Goal: Task Accomplishment & Management: Manage account settings

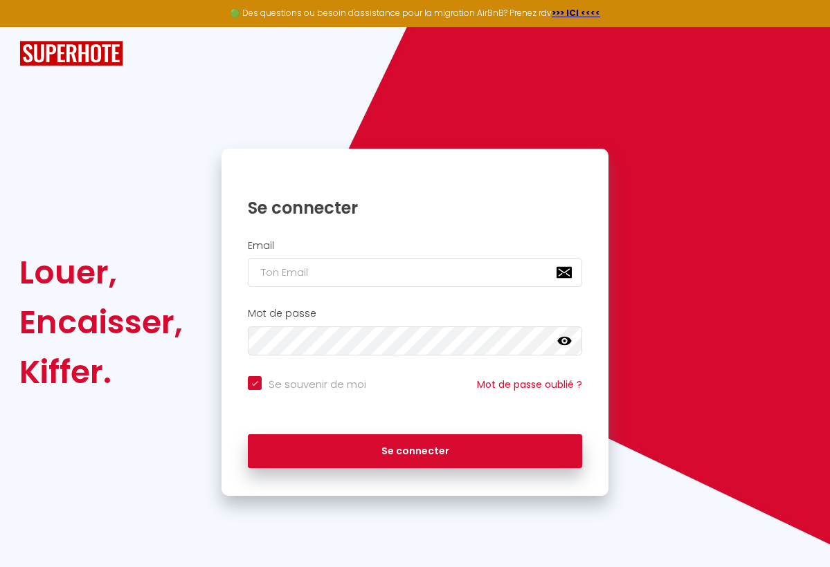
type input "s"
checkbox input "true"
type input "sz"
checkbox input "true"
type input "sz."
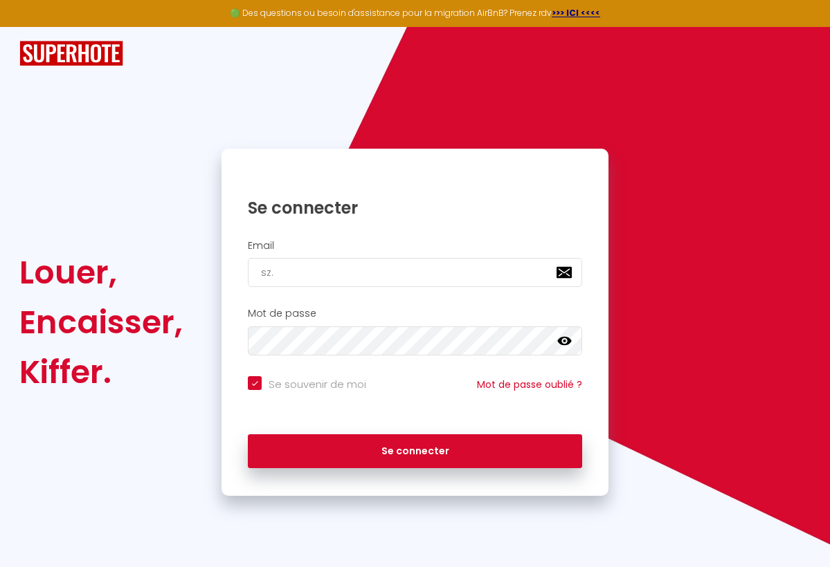
checkbox input "true"
type input "sz.c"
checkbox input "true"
type input "[DOMAIN_NAME]"
checkbox input "true"
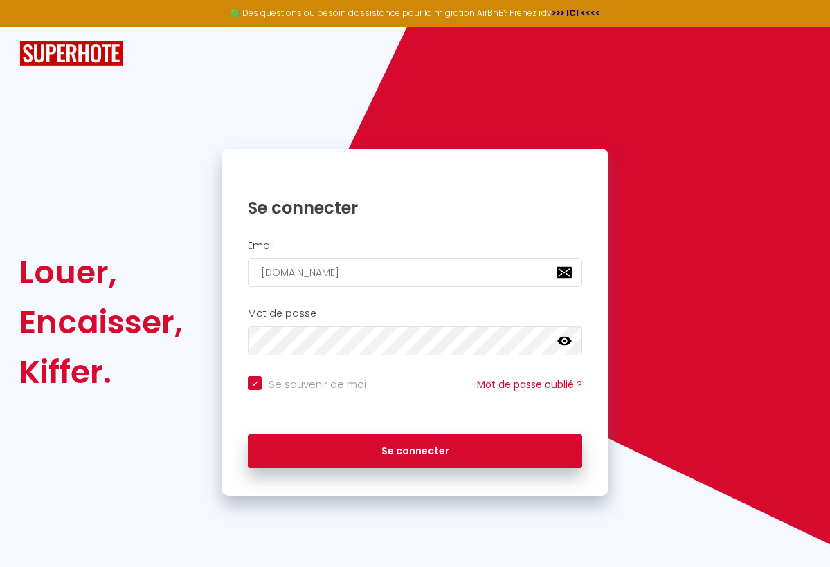
type input "[DOMAIN_NAME]"
checkbox input "true"
type input "sz.comp"
checkbox input "true"
type input "sz.compa"
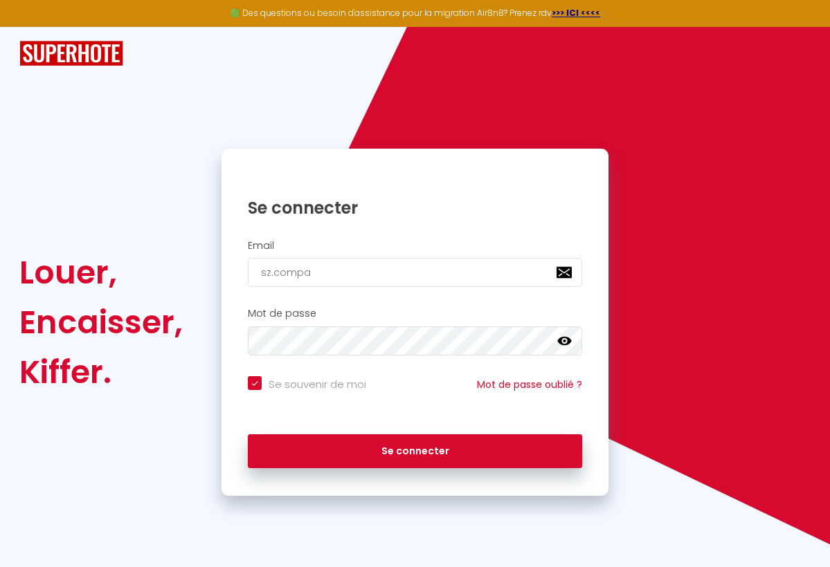
checkbox input "true"
type input "sz.compan"
checkbox input "true"
type input "[DOMAIN_NAME]"
checkbox input "true"
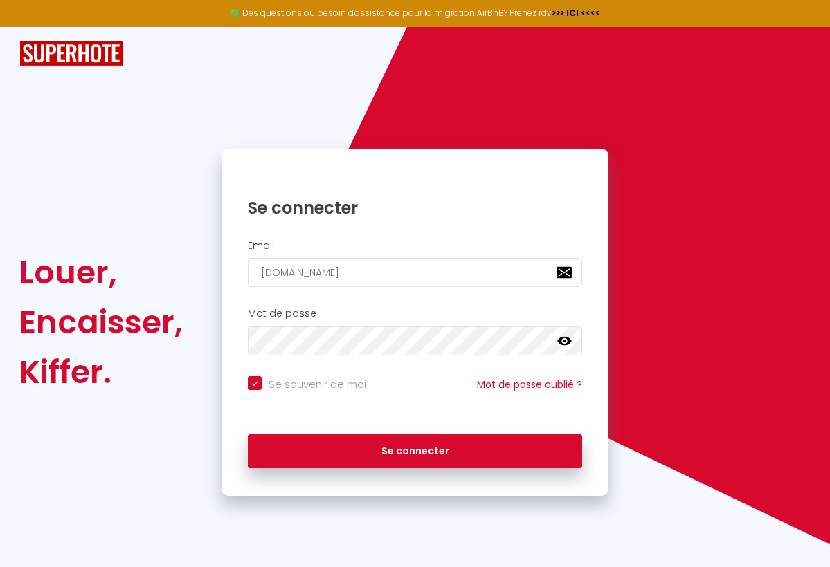
type input "sz.companyy"
checkbox input "true"
type input "sz.companyy@"
checkbox input "true"
type input "sz.companyy@g"
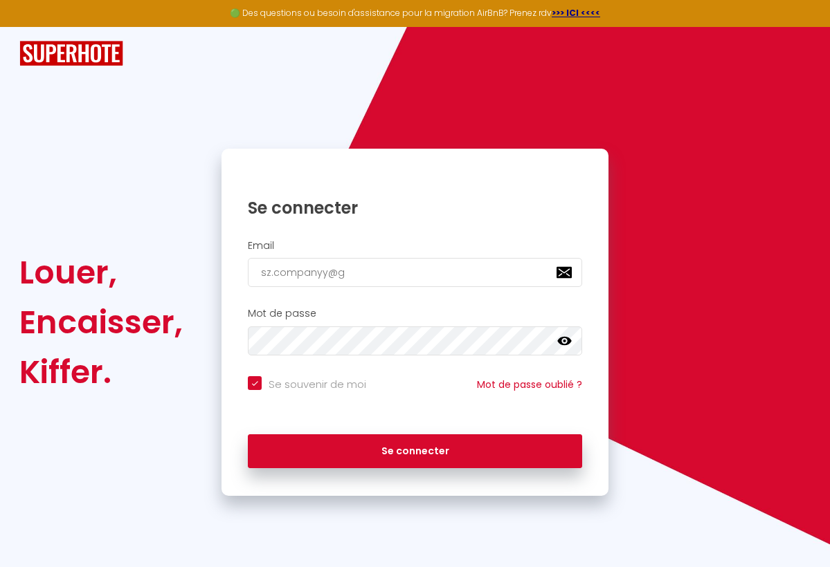
checkbox input "true"
type input "sz.companyy@gm"
checkbox input "true"
type input "sz.companyy@gma"
checkbox input "true"
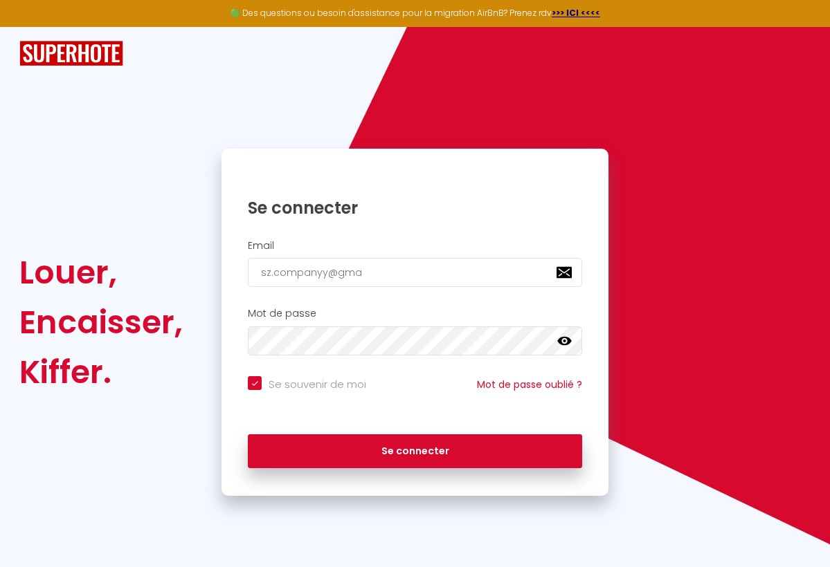
type input "sz.companyy@gmai"
checkbox input "true"
type input "[EMAIL_ADDRESS]"
checkbox input "true"
type input "[EMAIL_ADDRESS]."
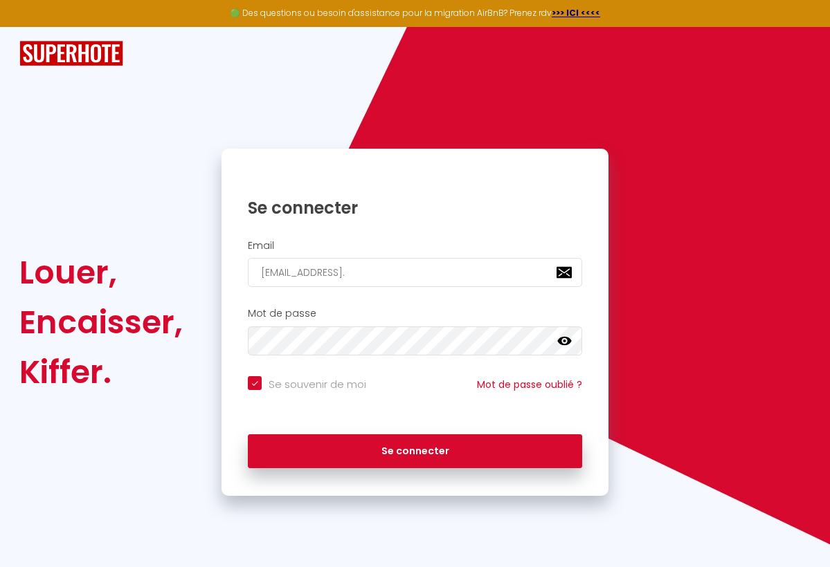
checkbox input "true"
type input "sz.companyy@gmail.c"
checkbox input "true"
type input "[EMAIL_ADDRESS][DOMAIN_NAME]"
checkbox input "true"
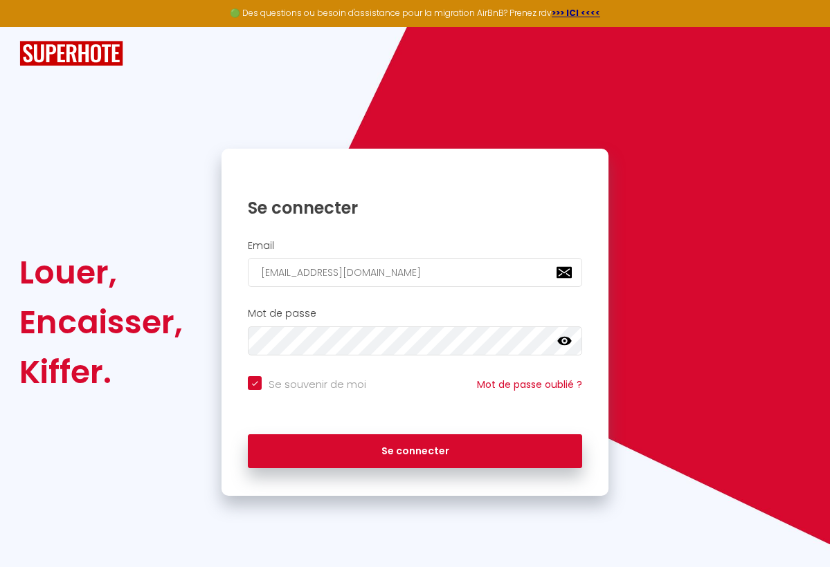
type input "[EMAIL_ADDRESS][DOMAIN_NAME]"
checkbox input "true"
type input "[EMAIL_ADDRESS][DOMAIN_NAME]"
click at [694, 210] on div "Louer, Encaisser, [PERSON_NAME]. Se connecter Email [EMAIL_ADDRESS][DOMAIN_NAME…" at bounding box center [414, 322] width 809 height 347
click at [569, 342] on icon at bounding box center [564, 341] width 14 height 14
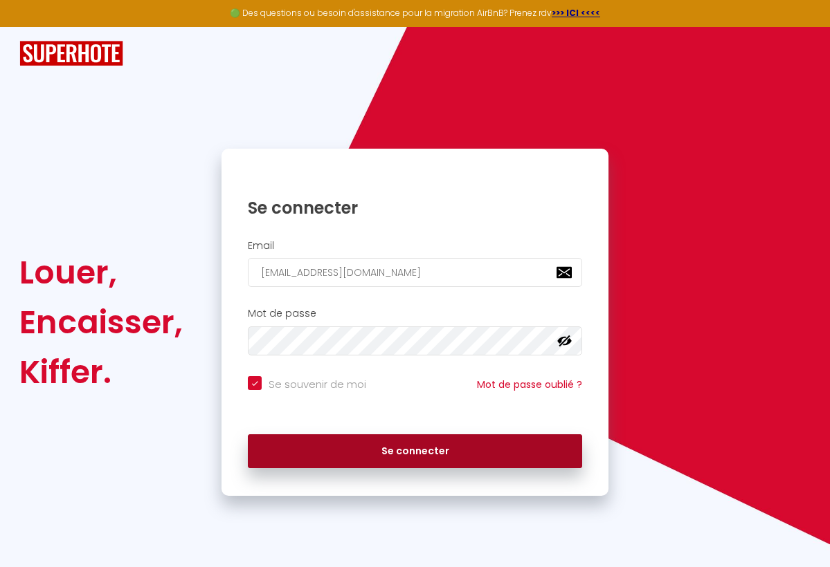
click at [424, 456] on button "Se connecter" at bounding box center [415, 451] width 334 height 35
checkbox input "true"
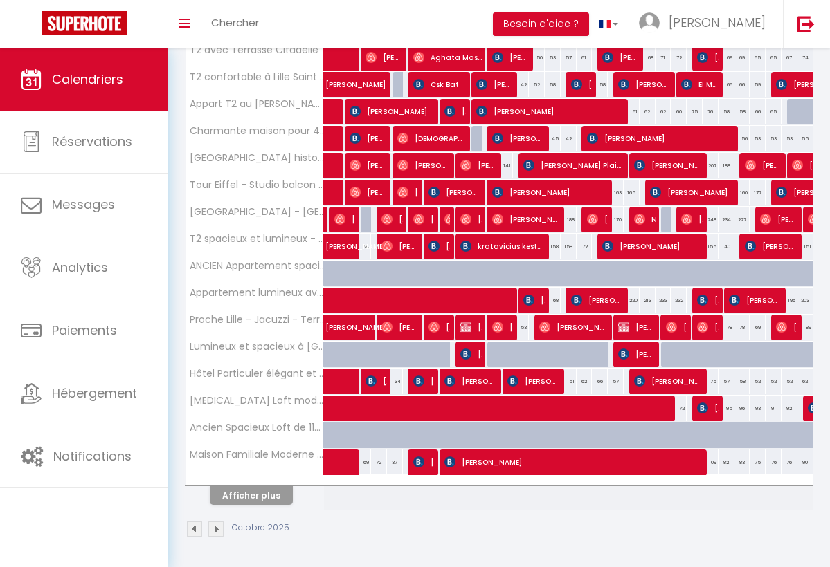
scroll to position [347, 0]
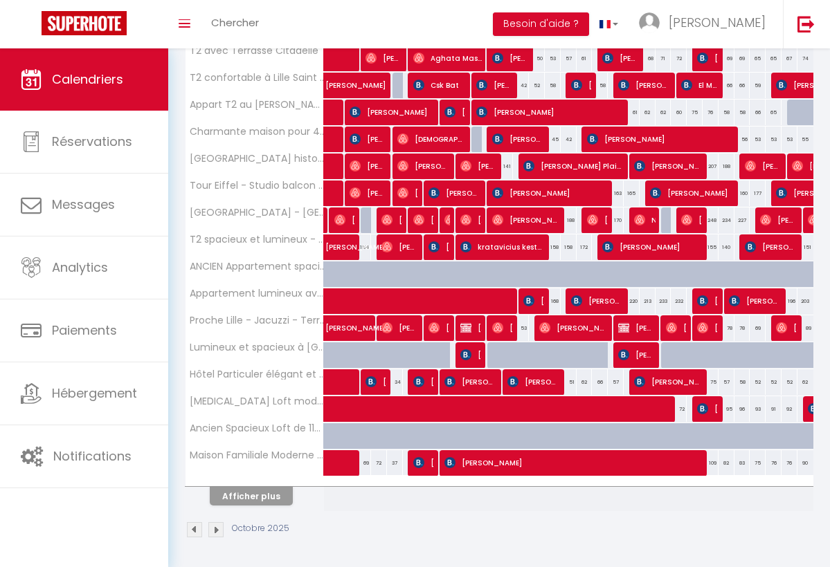
click at [264, 500] on button "Afficher plus" at bounding box center [251, 496] width 83 height 19
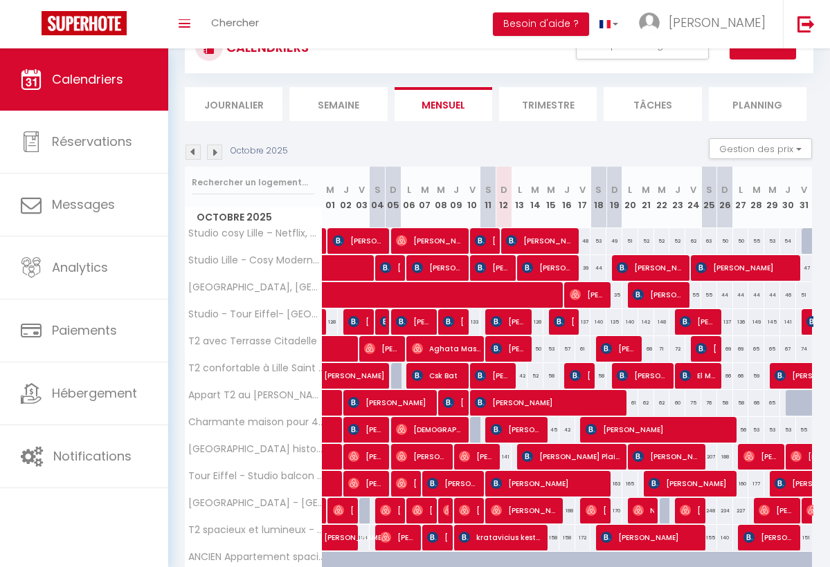
scroll to position [60, 0]
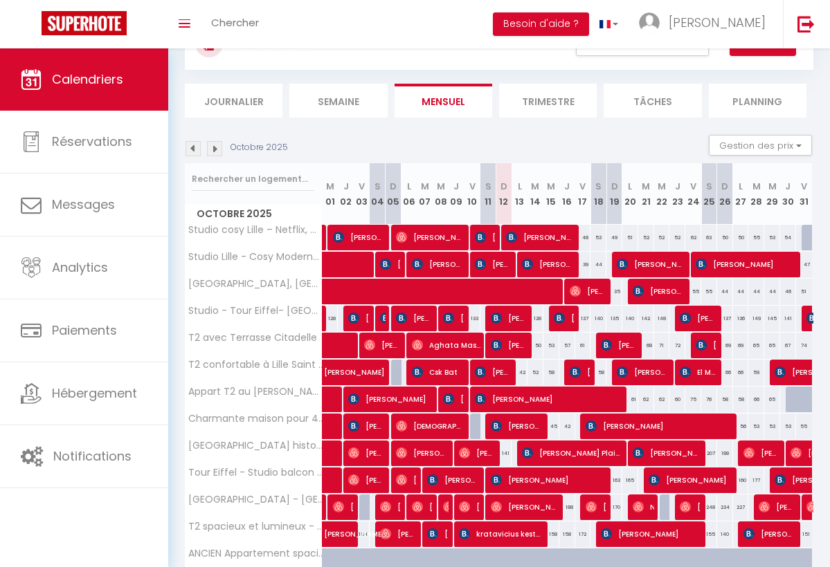
click at [445, 508] on img at bounding box center [448, 507] width 11 height 11
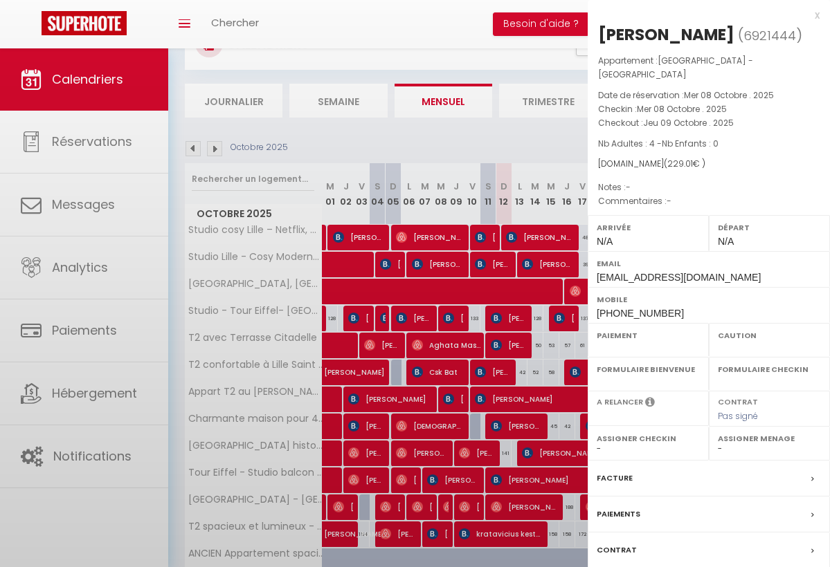
select select "OK"
select select "0"
select select "1"
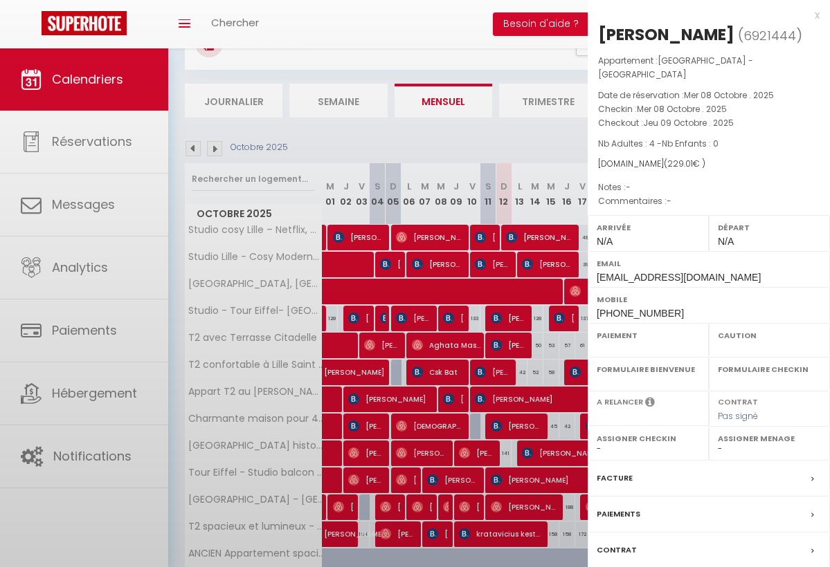
select select
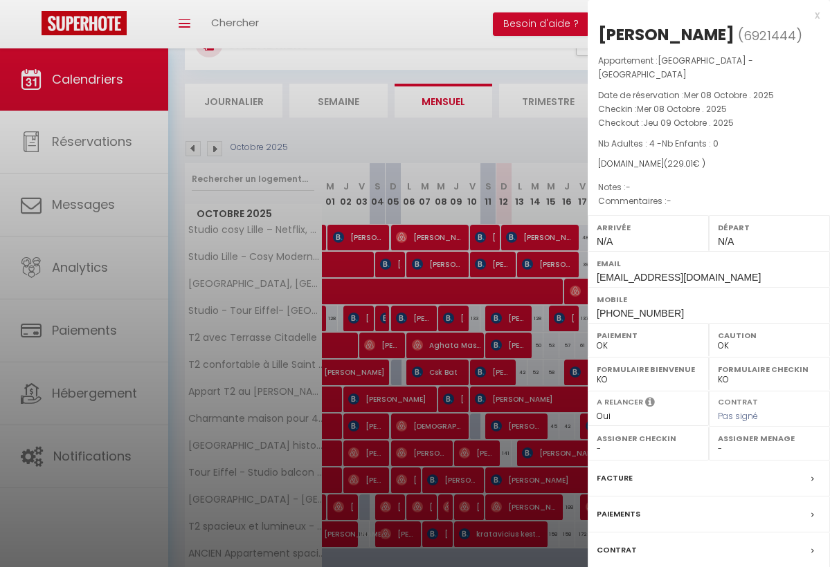
select select "49296"
click at [443, 472] on div at bounding box center [415, 283] width 830 height 567
